Goal: Transaction & Acquisition: Purchase product/service

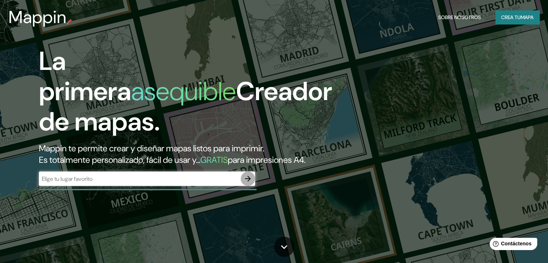
click at [247, 183] on icon "button" at bounding box center [247, 178] width 9 height 9
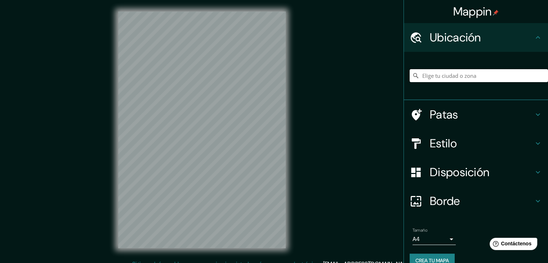
click at [445, 73] on input "Elige tu ciudad o zona" at bounding box center [478, 75] width 138 height 13
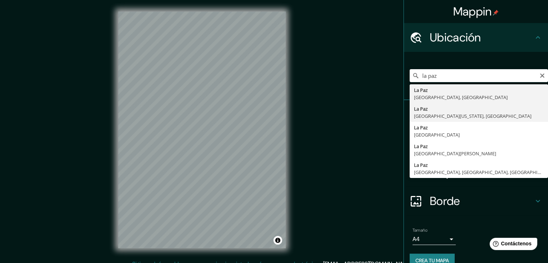
type input "[GEOGRAPHIC_DATA], [GEOGRAPHIC_DATA][US_STATE], [GEOGRAPHIC_DATA]"
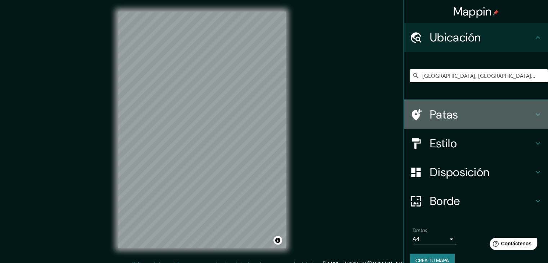
click at [453, 114] on h4 "Patas" at bounding box center [482, 114] width 104 height 14
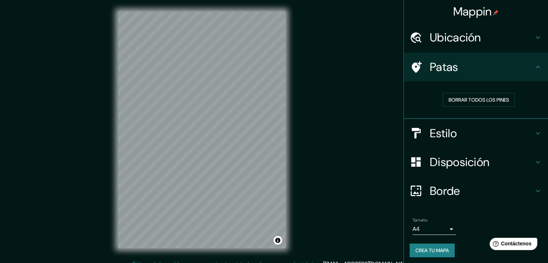
click at [517, 73] on h4 "Patas" at bounding box center [482, 67] width 104 height 14
click at [488, 131] on h4 "Estilo" at bounding box center [482, 133] width 104 height 14
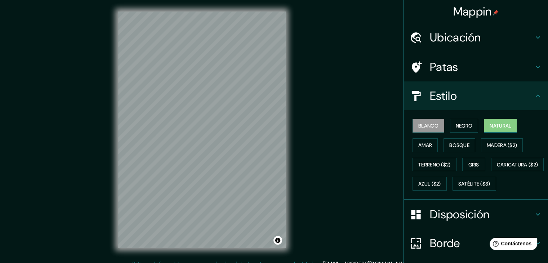
click at [484, 124] on button "Natural" at bounding box center [500, 126] width 33 height 14
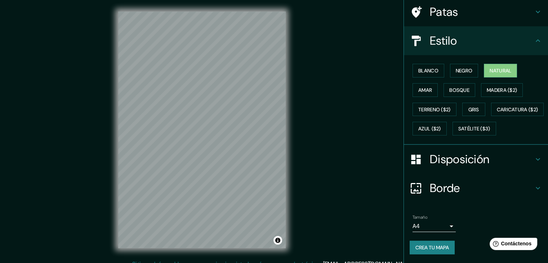
scroll to position [73, 0]
click at [443, 229] on body "Mappin Ubicación [GEOGRAPHIC_DATA], [GEOGRAPHIC_DATA][US_STATE], [GEOGRAPHIC_DA…" at bounding box center [274, 131] width 548 height 263
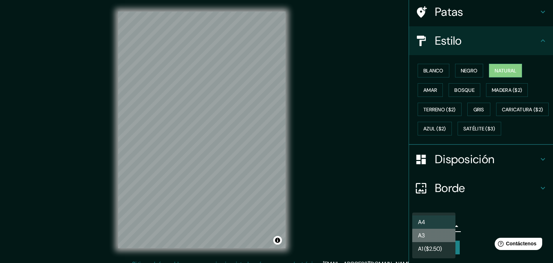
click at [448, 236] on li "A3" at bounding box center [433, 235] width 43 height 13
click at [442, 225] on body "Mappin Ubicación [GEOGRAPHIC_DATA], [GEOGRAPHIC_DATA][US_STATE], [GEOGRAPHIC_DA…" at bounding box center [276, 131] width 553 height 263
click at [434, 223] on li "A4" at bounding box center [433, 221] width 43 height 13
type input "single"
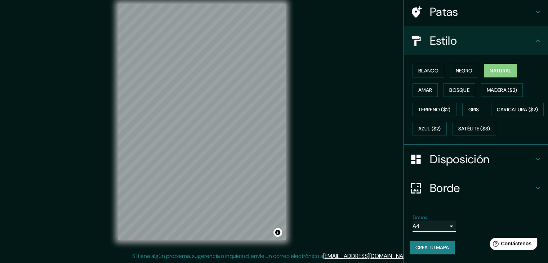
scroll to position [8, 0]
click at [473, 184] on h4 "Borde" at bounding box center [482, 188] width 104 height 14
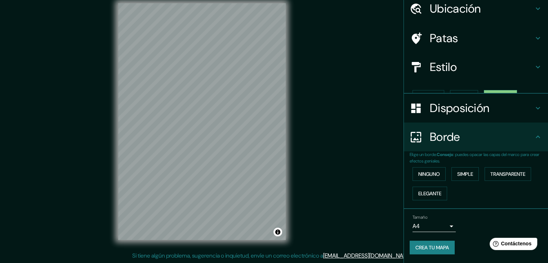
scroll to position [16, 0]
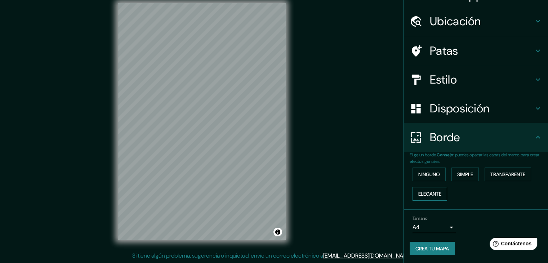
click at [426, 195] on font "Elegante" at bounding box center [429, 193] width 23 height 6
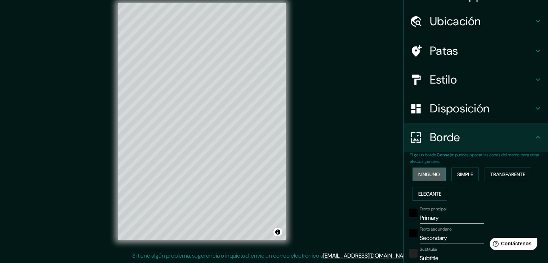
click at [426, 175] on font "Ninguno" at bounding box center [429, 174] width 22 height 6
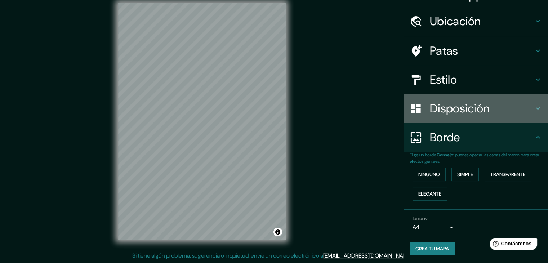
click at [491, 111] on h4 "Disposición" at bounding box center [482, 108] width 104 height 14
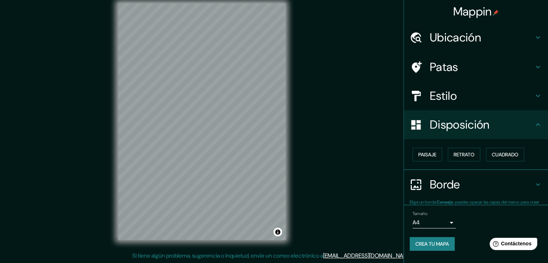
scroll to position [0, 0]
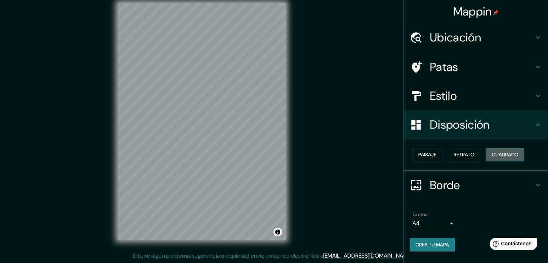
click at [510, 153] on font "Cuadrado" at bounding box center [505, 154] width 27 height 6
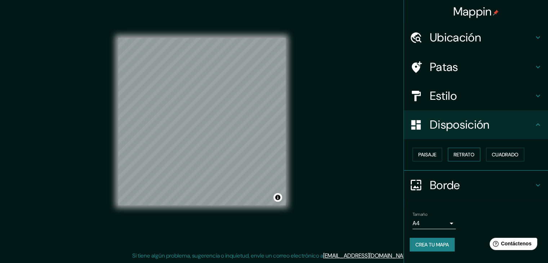
click at [479, 152] on button "Retrato" at bounding box center [464, 155] width 32 height 14
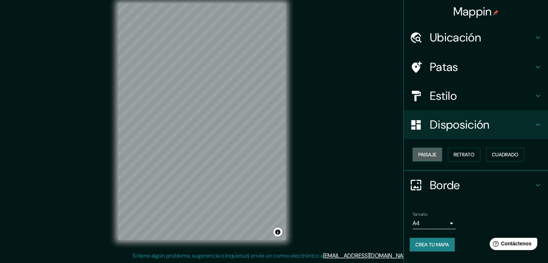
click at [438, 154] on button "Paisaje" at bounding box center [427, 155] width 30 height 14
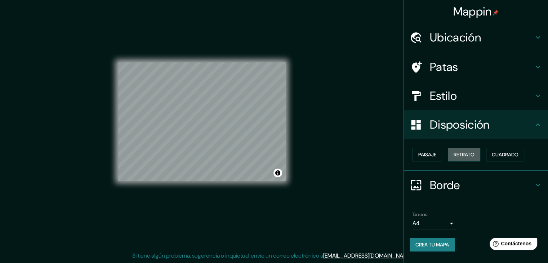
click at [455, 153] on font "Retrato" at bounding box center [463, 154] width 21 height 6
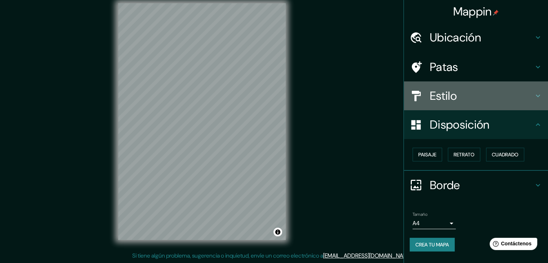
click at [451, 99] on font "Estilo" at bounding box center [443, 95] width 27 height 15
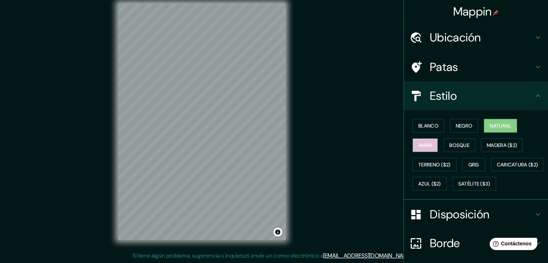
click at [425, 149] on font "Amar" at bounding box center [425, 144] width 14 height 9
click at [451, 145] on font "Bosque" at bounding box center [459, 145] width 20 height 6
click at [507, 130] on font "Natural" at bounding box center [500, 125] width 22 height 9
click at [420, 119] on button "Blanco" at bounding box center [428, 126] width 32 height 14
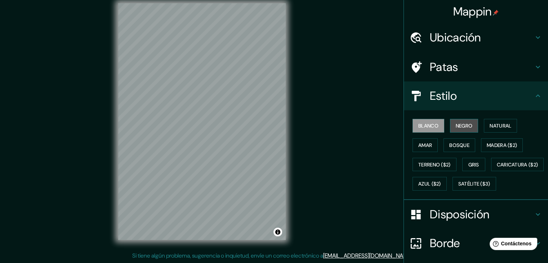
click at [458, 121] on font "Negro" at bounding box center [464, 125] width 17 height 9
click at [429, 121] on font "Blanco" at bounding box center [428, 125] width 20 height 9
click at [490, 125] on font "Natural" at bounding box center [500, 125] width 22 height 6
click at [430, 130] on button "Blanco" at bounding box center [428, 126] width 32 height 14
click at [503, 123] on font "Natural" at bounding box center [500, 125] width 22 height 6
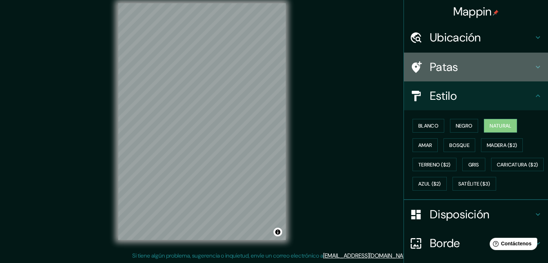
drag, startPoint x: 457, startPoint y: 58, endPoint x: 460, endPoint y: 69, distance: 11.2
click at [458, 61] on div "Patas" at bounding box center [476, 67] width 144 height 29
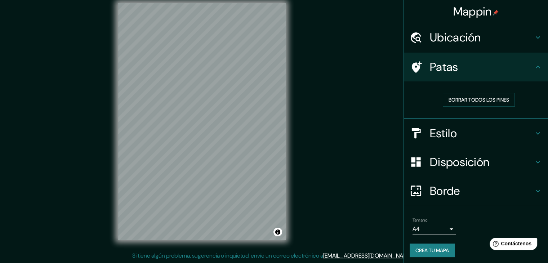
click at [459, 43] on font "Ubicación" at bounding box center [455, 37] width 51 height 15
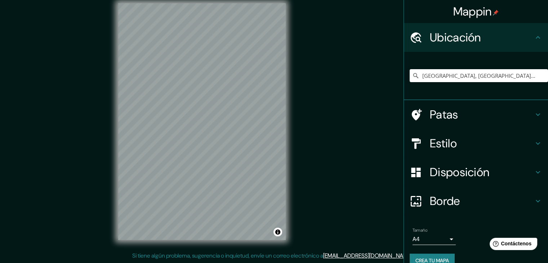
drag, startPoint x: 459, startPoint y: 66, endPoint x: 465, endPoint y: 76, distance: 11.4
click at [464, 76] on div "[GEOGRAPHIC_DATA], [GEOGRAPHIC_DATA][US_STATE], [GEOGRAPHIC_DATA]" at bounding box center [478, 76] width 138 height 36
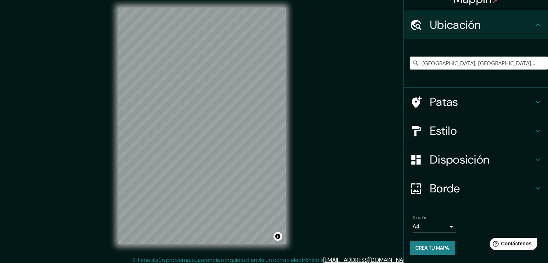
scroll to position [8, 0]
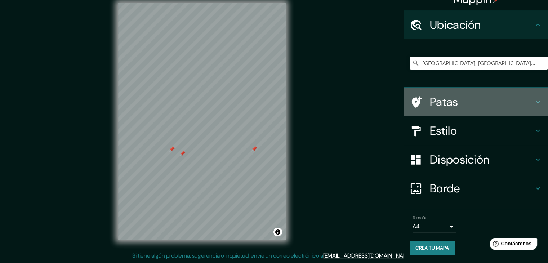
click at [462, 109] on div "Patas" at bounding box center [476, 102] width 144 height 29
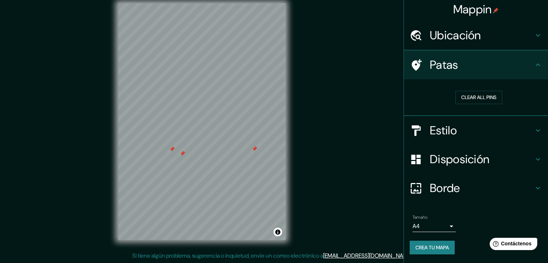
scroll to position [2, 0]
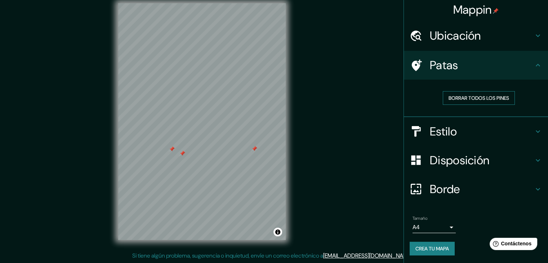
click at [483, 100] on font "Borrar todos los pines" at bounding box center [478, 98] width 60 height 6
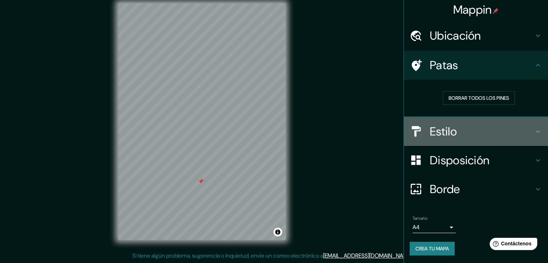
click at [445, 133] on font "Estilo" at bounding box center [443, 131] width 27 height 15
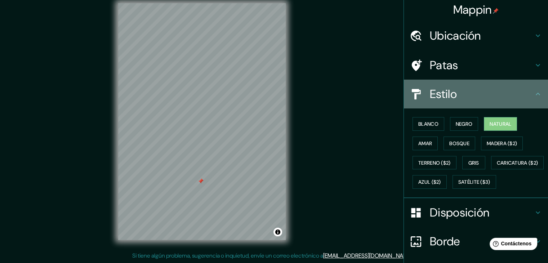
click at [501, 91] on h4 "Estilo" at bounding box center [482, 94] width 104 height 14
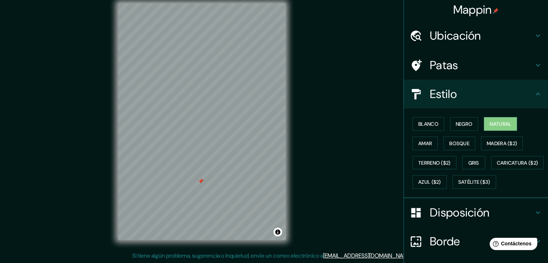
click at [532, 100] on div "Estilo" at bounding box center [476, 94] width 144 height 29
click at [471, 160] on font "Gris" at bounding box center [473, 163] width 11 height 6
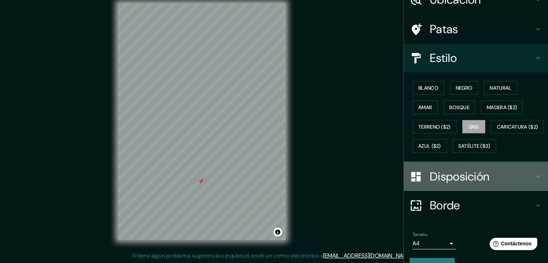
click at [525, 184] on h4 "Disposición" at bounding box center [482, 176] width 104 height 14
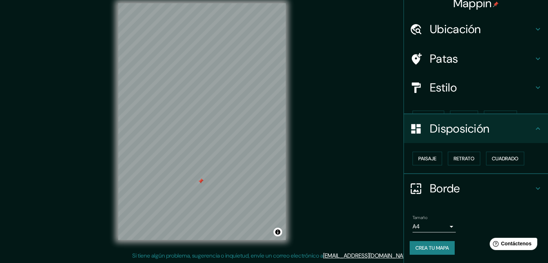
scroll to position [0, 0]
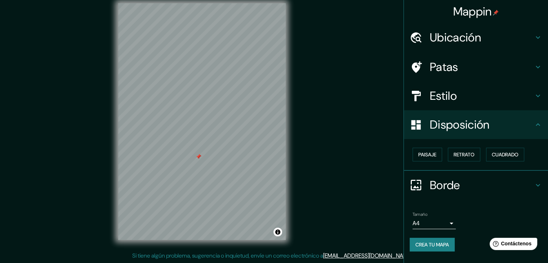
click at [434, 241] on font "Crea tu mapa" at bounding box center [431, 244] width 33 height 6
